Goal: Complete application form: Complete application form

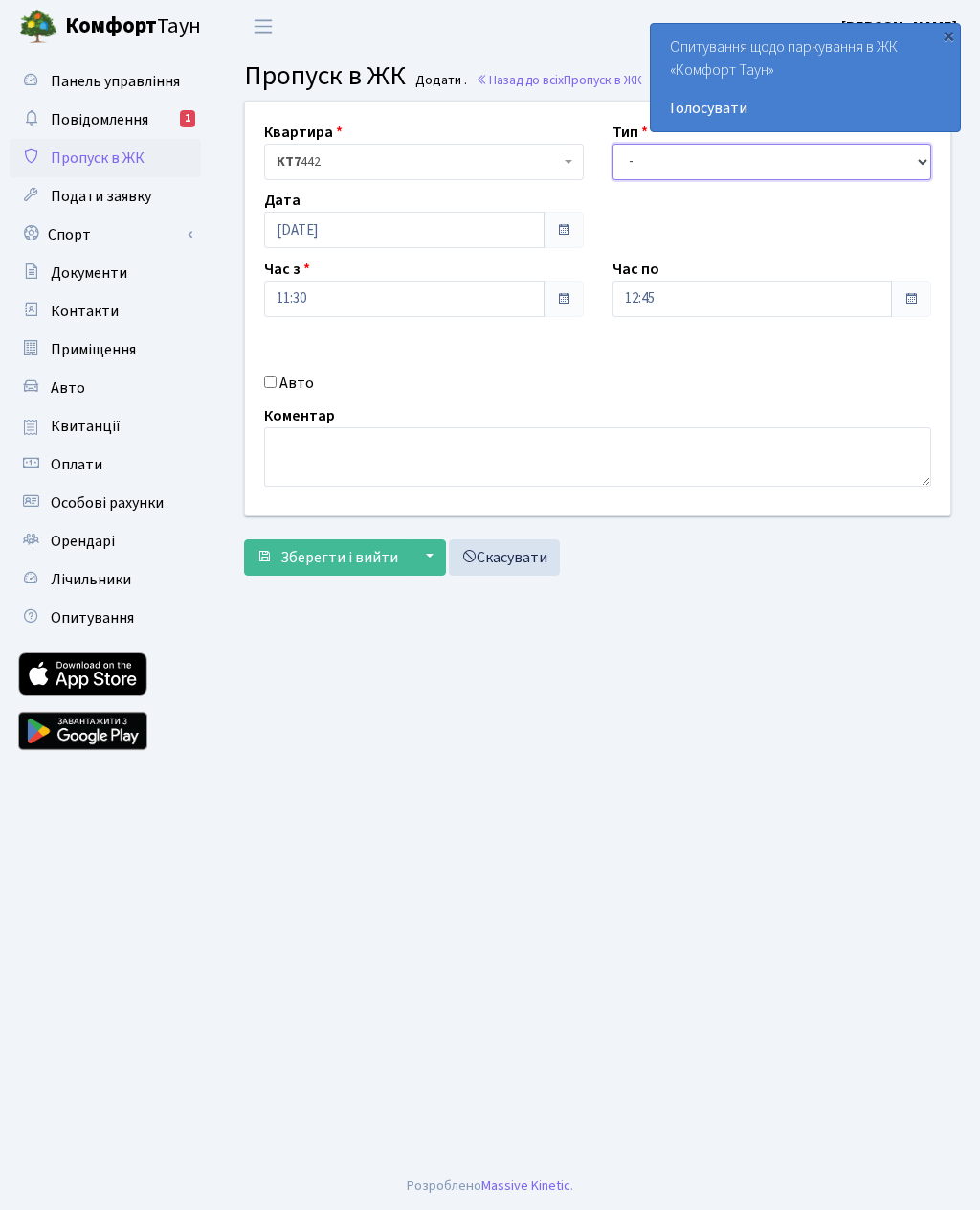
click at [685, 168] on select "- Доставка Таксі Гості Сервіс" at bounding box center [773, 161] width 320 height 36
select select "3"
click at [737, 307] on input "12:45" at bounding box center [753, 298] width 281 height 36
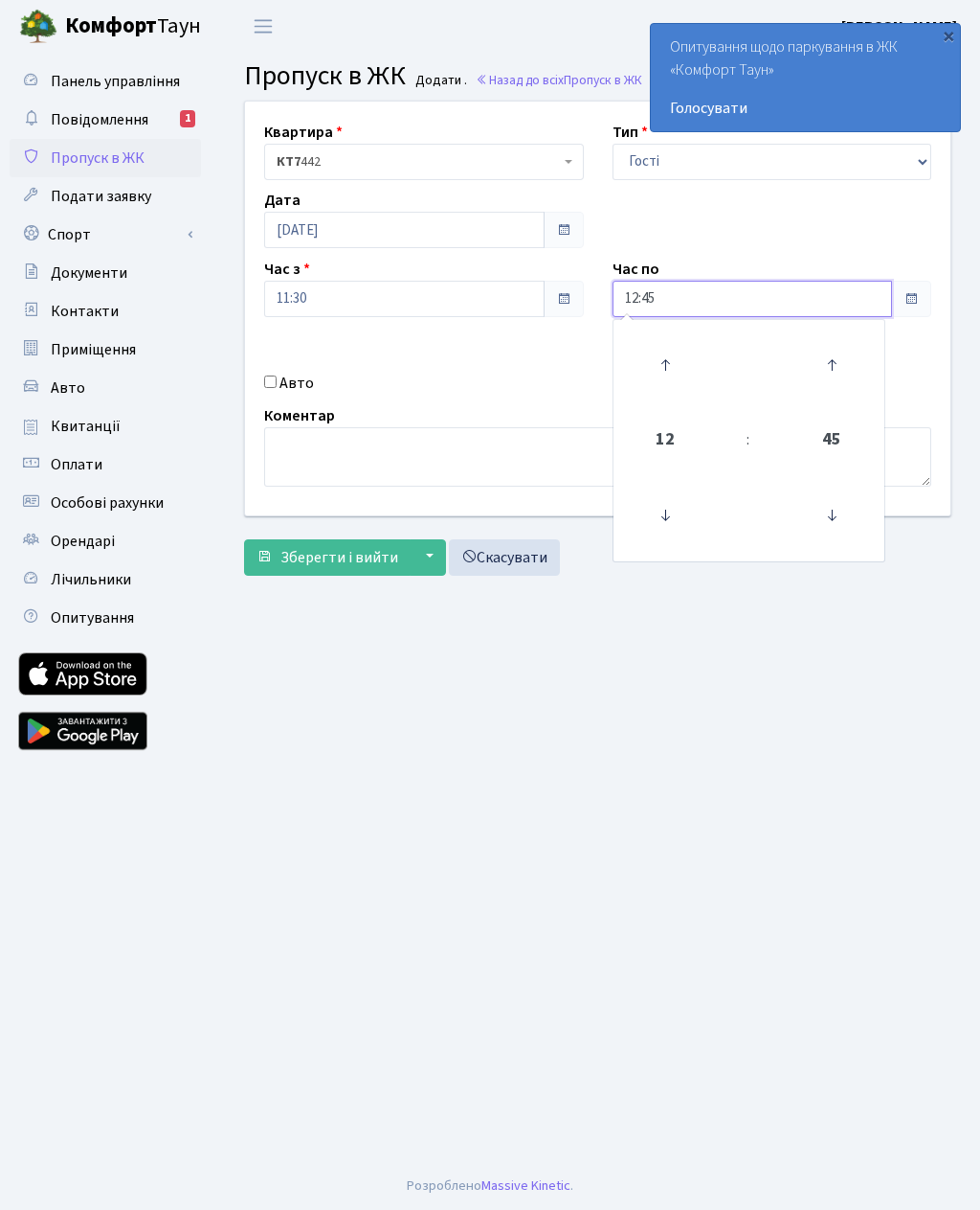
click at [747, 304] on input "12:45" at bounding box center [753, 298] width 281 height 36
click at [721, 305] on input "12:45" at bounding box center [753, 298] width 281 height 36
click at [680, 366] on icon at bounding box center [665, 364] width 52 height 52
click at [672, 365] on icon at bounding box center [665, 364] width 52 height 52
click at [678, 361] on icon at bounding box center [665, 364] width 52 height 52
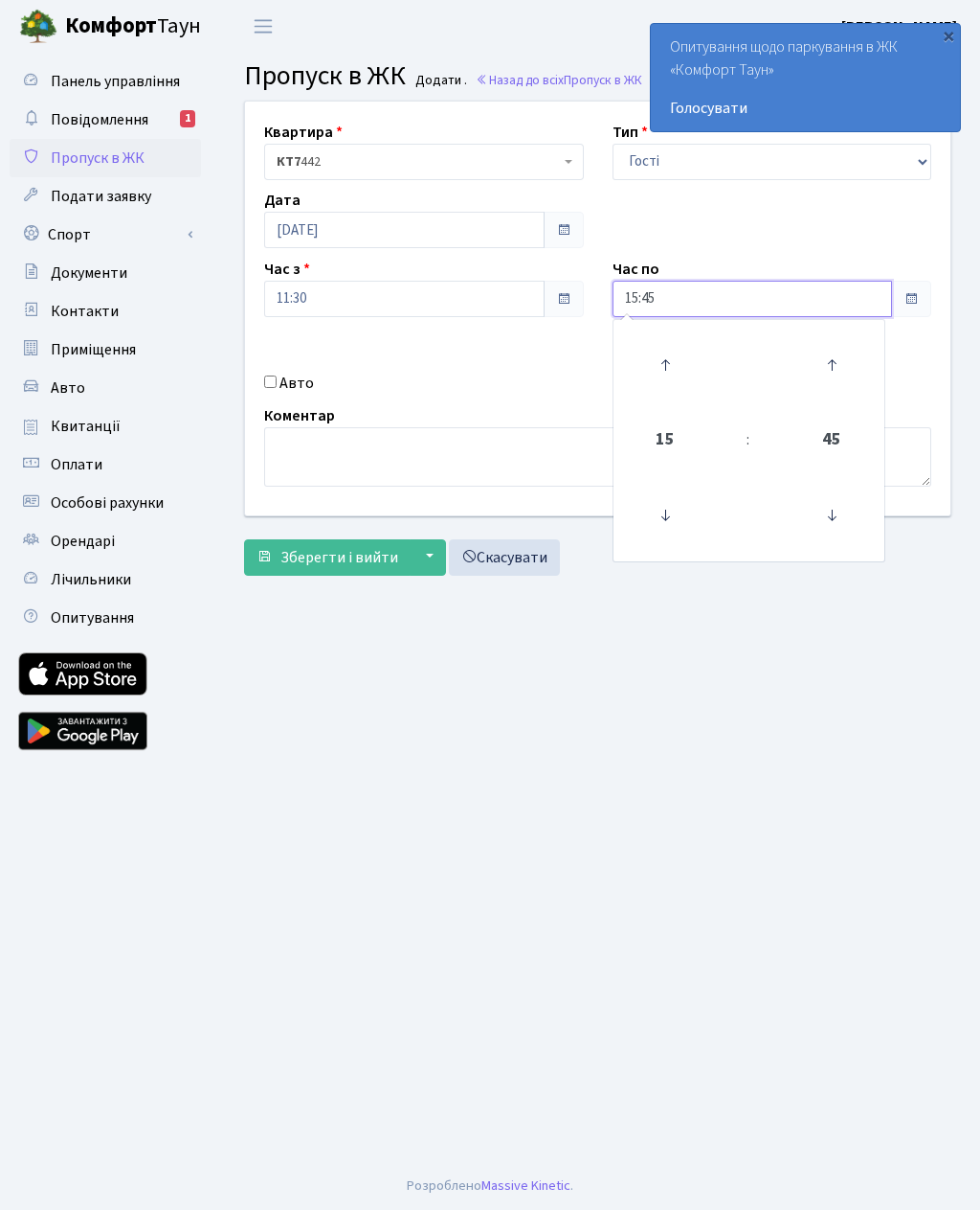
click at [671, 364] on icon at bounding box center [665, 364] width 52 height 52
click at [686, 370] on icon at bounding box center [665, 364] width 52 height 52
click at [666, 376] on icon at bounding box center [665, 364] width 52 height 52
click at [674, 382] on icon at bounding box center [665, 364] width 52 height 52
click at [671, 385] on icon at bounding box center [665, 364] width 52 height 52
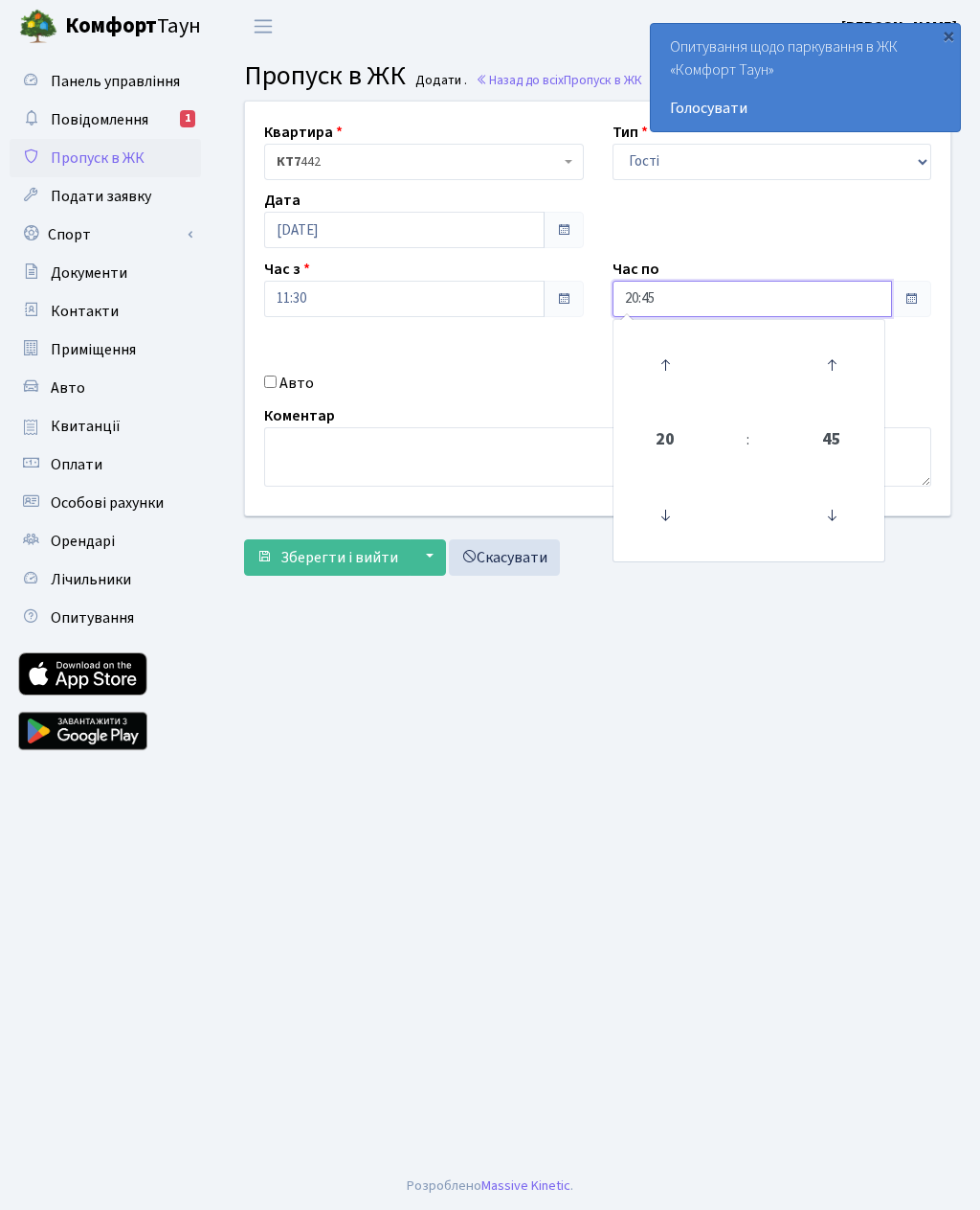
click at [679, 385] on icon at bounding box center [665, 364] width 52 height 52
click at [681, 387] on icon at bounding box center [665, 364] width 52 height 52
click at [658, 368] on icon at bounding box center [665, 364] width 52 height 52
click at [674, 363] on icon at bounding box center [665, 364] width 52 height 52
click at [670, 532] on icon at bounding box center [665, 515] width 52 height 52
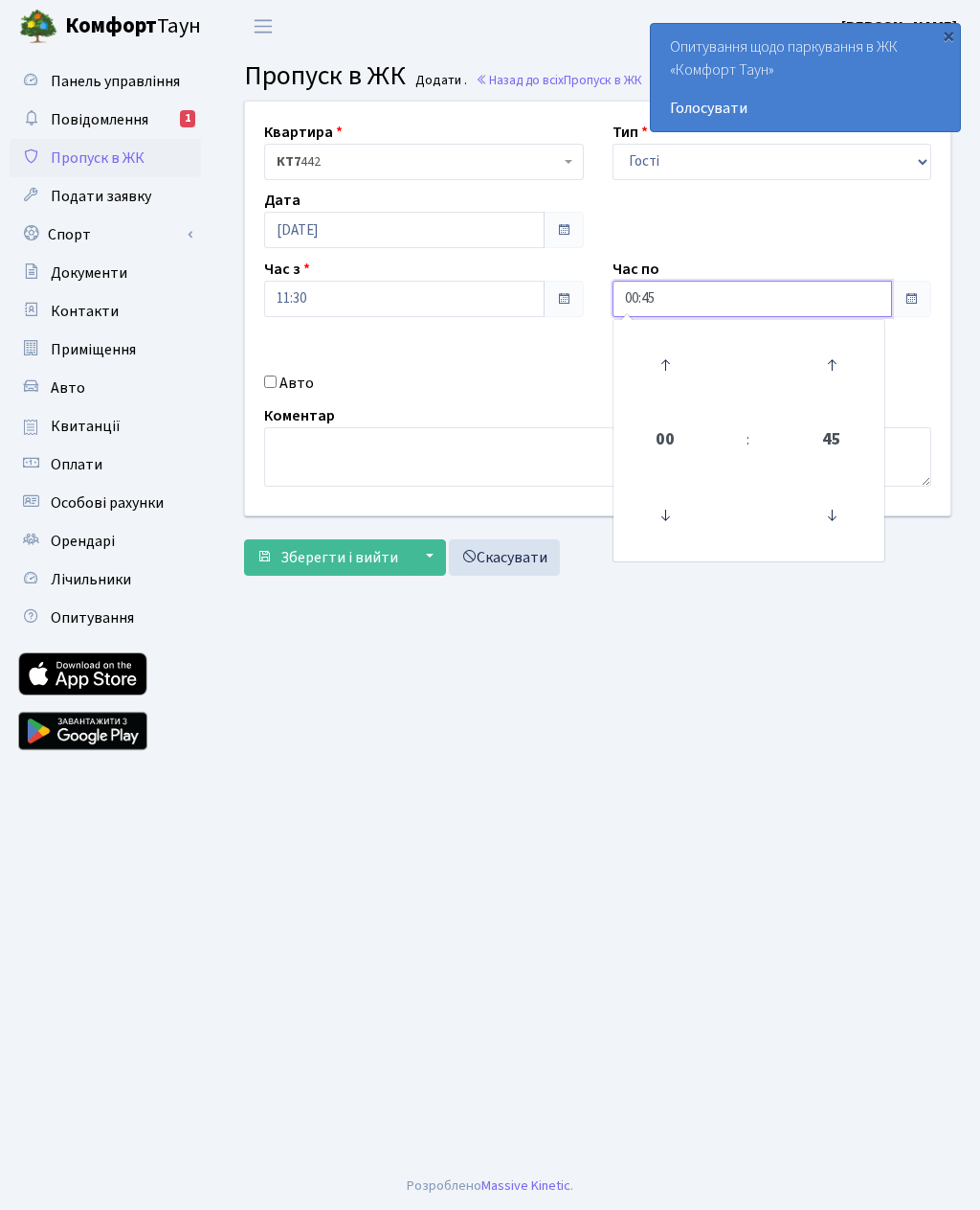
type input "23:45"
click at [264, 387] on input "Авто" at bounding box center [270, 382] width 13 height 13
checkbox input "true"
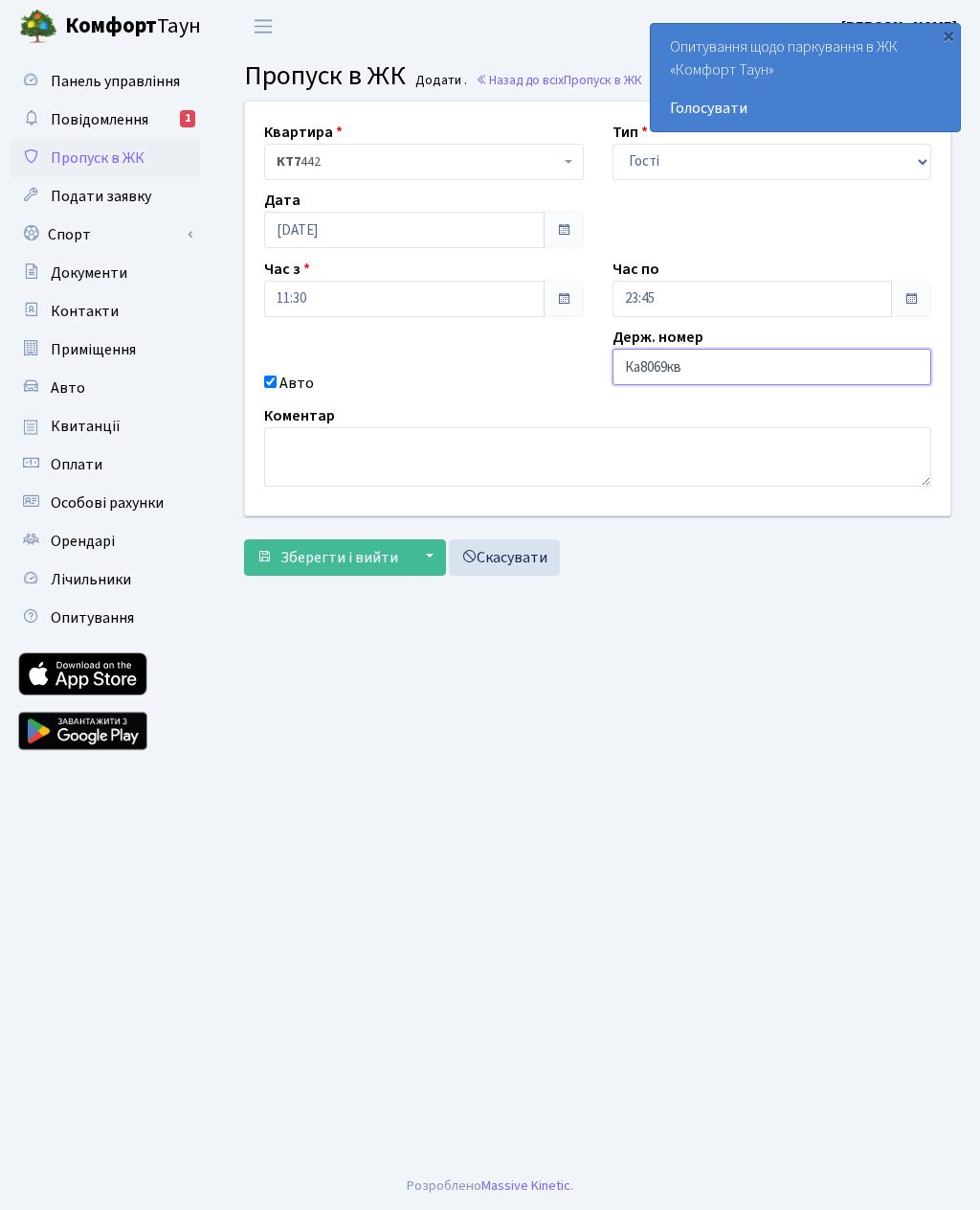
type input "Ка8069кв"
click at [359, 551] on span "Зберегти і вийти" at bounding box center [339, 556] width 118 height 21
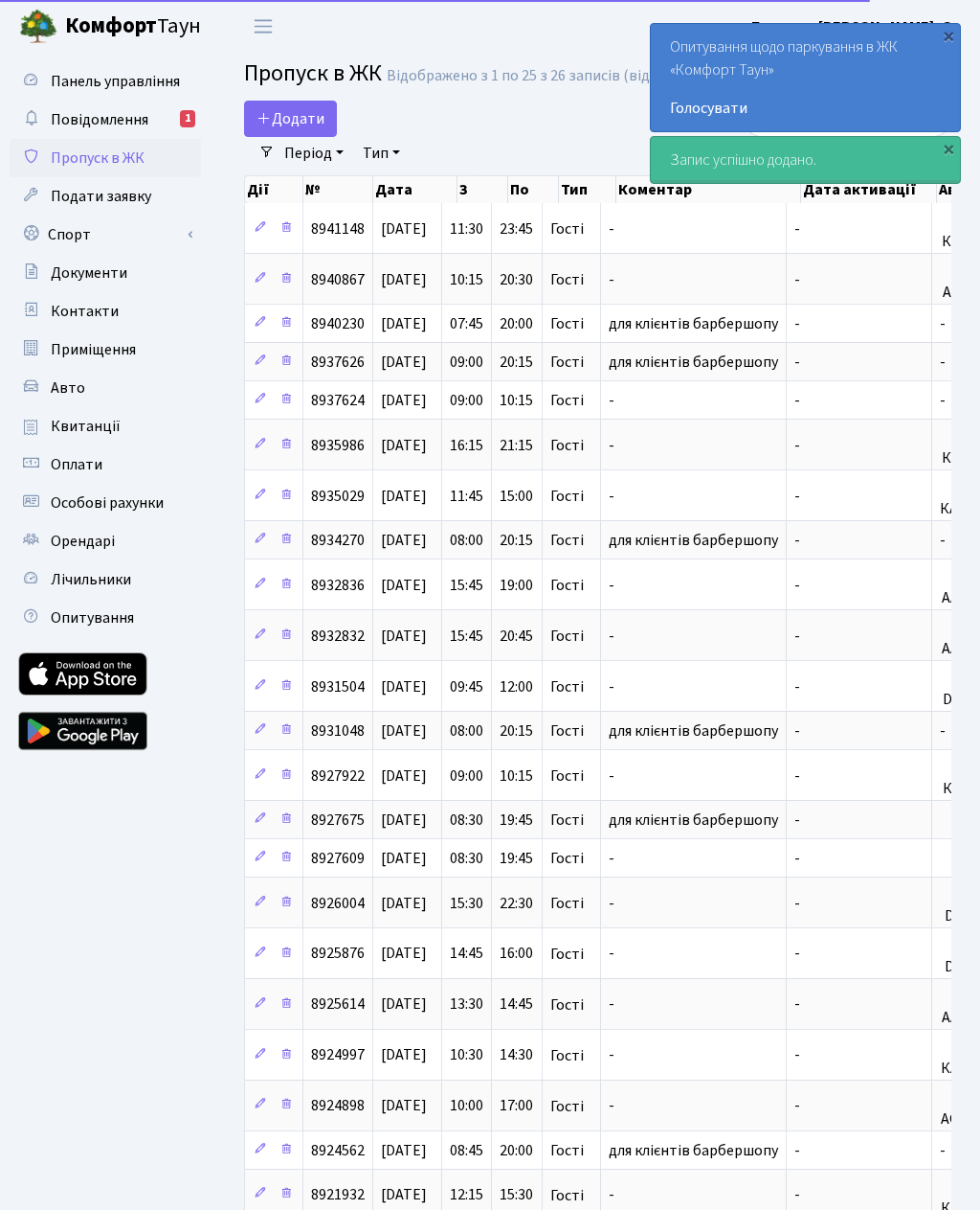
select select "25"
